Goal: Navigation & Orientation: Find specific page/section

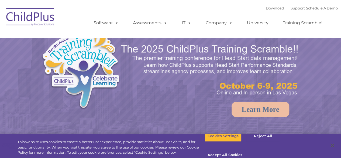
select select "MEDIUM"
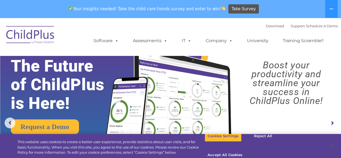
drag, startPoint x: 337, startPoint y: 32, endPoint x: 344, endPoint y: 33, distance: 7.8
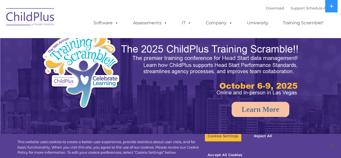
select select "MEDIUM"
